Goal: Navigation & Orientation: Go to known website

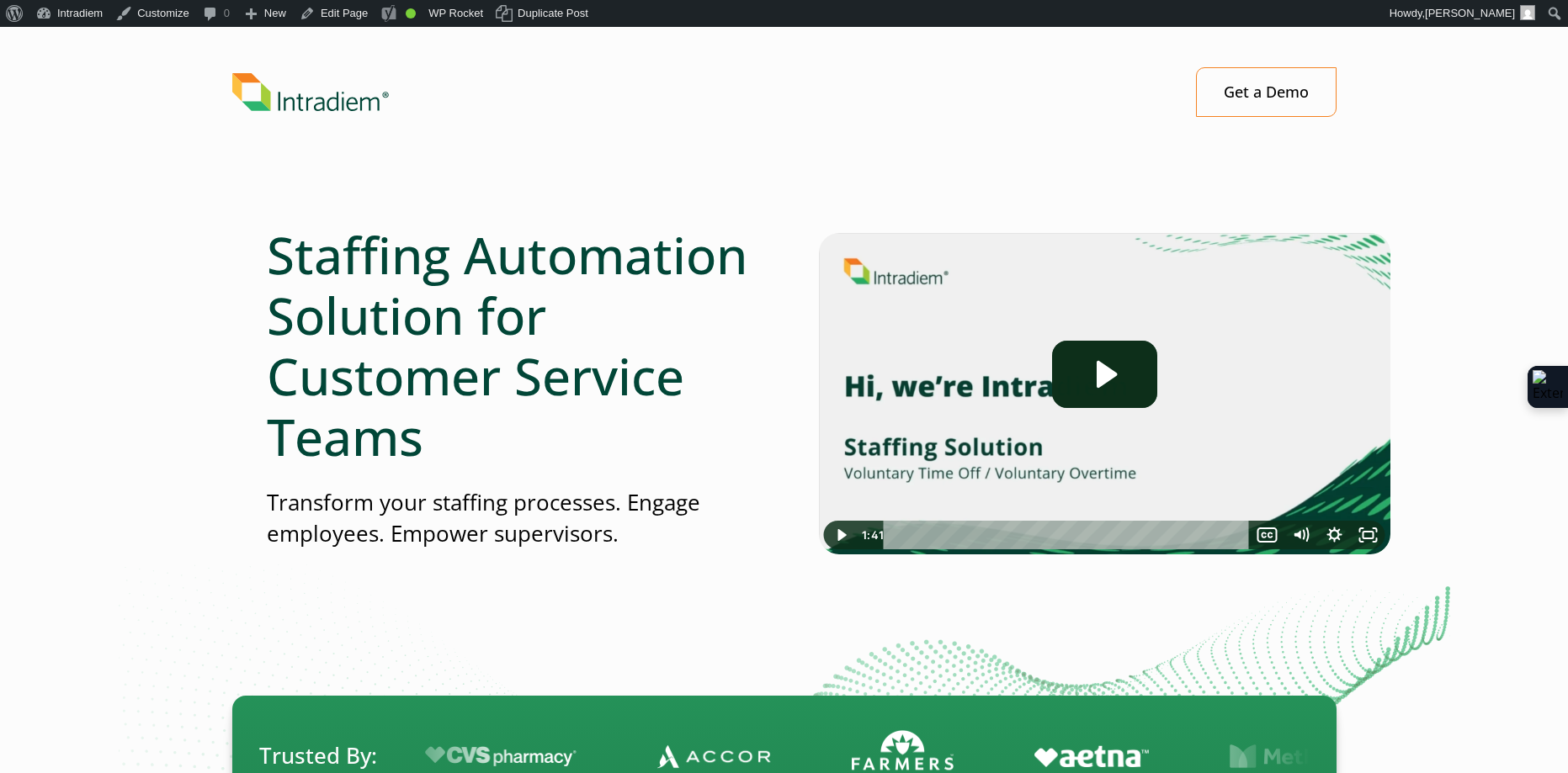
click at [350, 91] on img "Link to homepage of Intradiem" at bounding box center [311, 93] width 156 height 39
